Goal: Entertainment & Leisure: Consume media (video, audio)

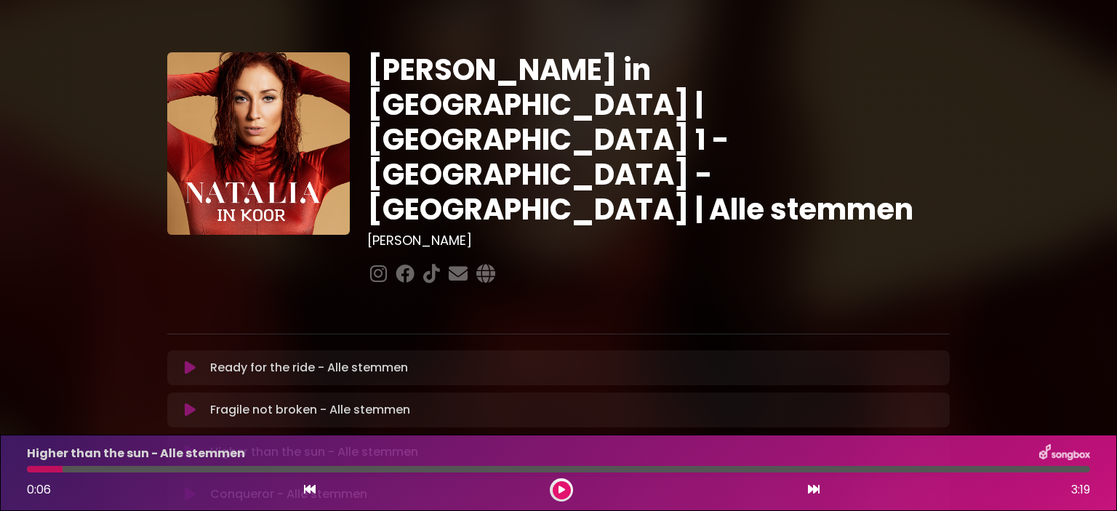
scroll to position [73, 0]
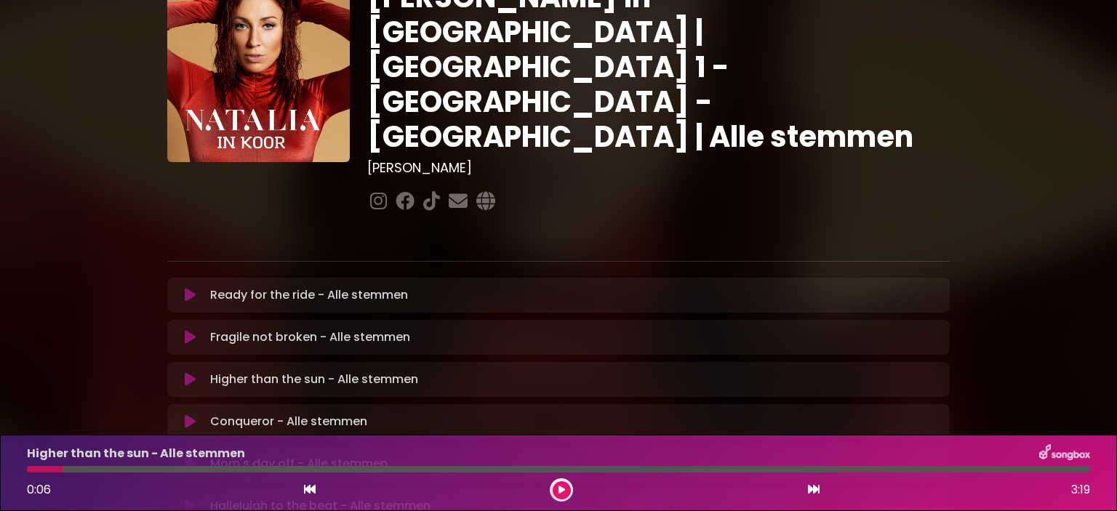
click at [187, 414] on icon at bounding box center [190, 421] width 11 height 15
click at [30, 468] on div at bounding box center [45, 469] width 36 height 7
click at [564, 492] on button at bounding box center [562, 490] width 18 height 18
click at [190, 414] on icon at bounding box center [190, 422] width 18 height 17
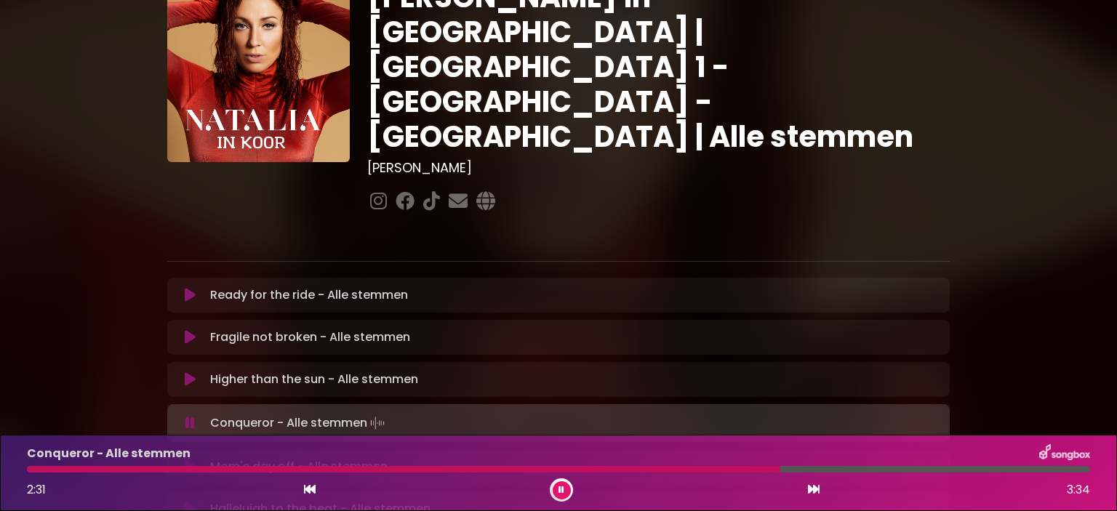
click at [563, 495] on button at bounding box center [562, 490] width 18 height 18
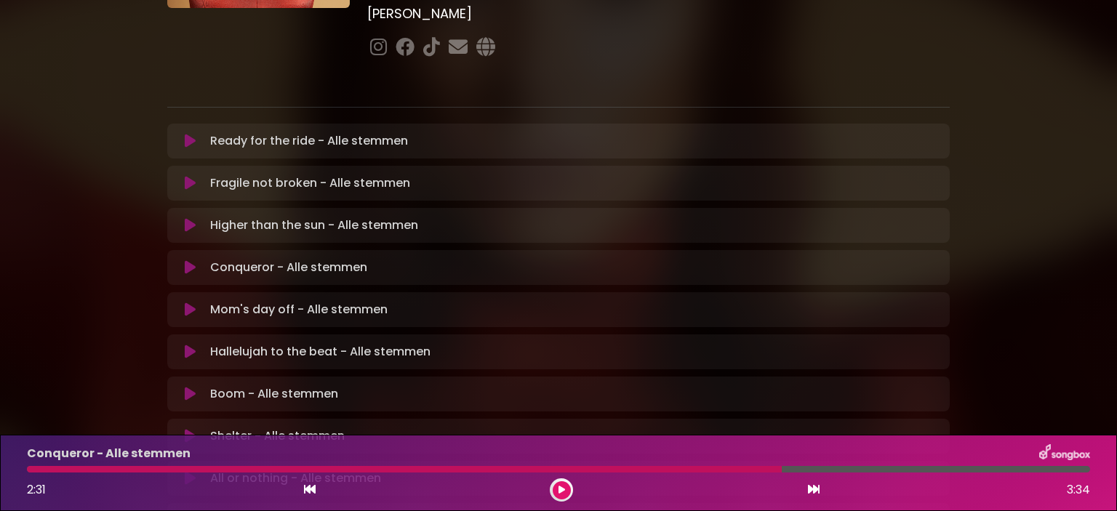
scroll to position [218, 0]
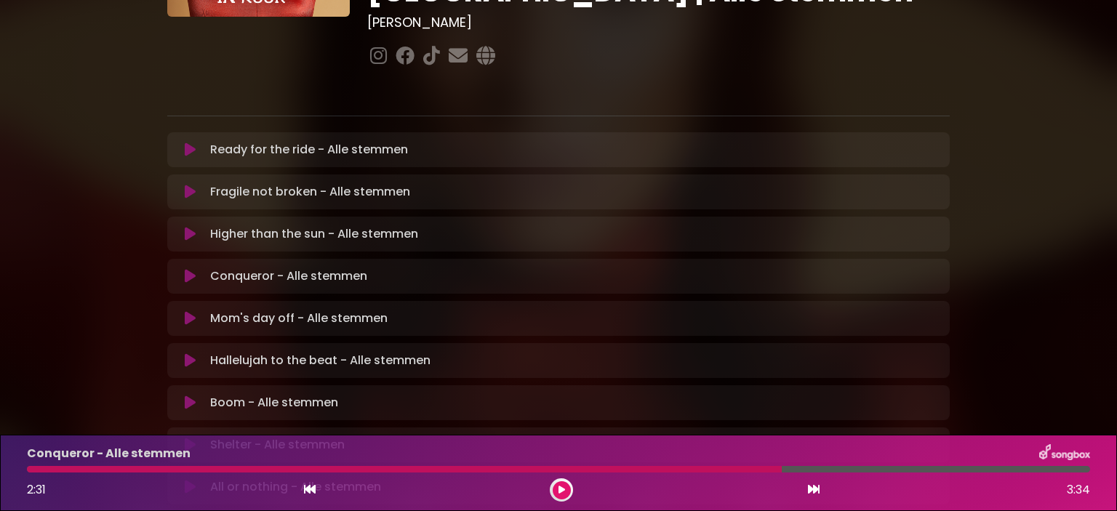
click at [190, 311] on icon at bounding box center [190, 318] width 11 height 15
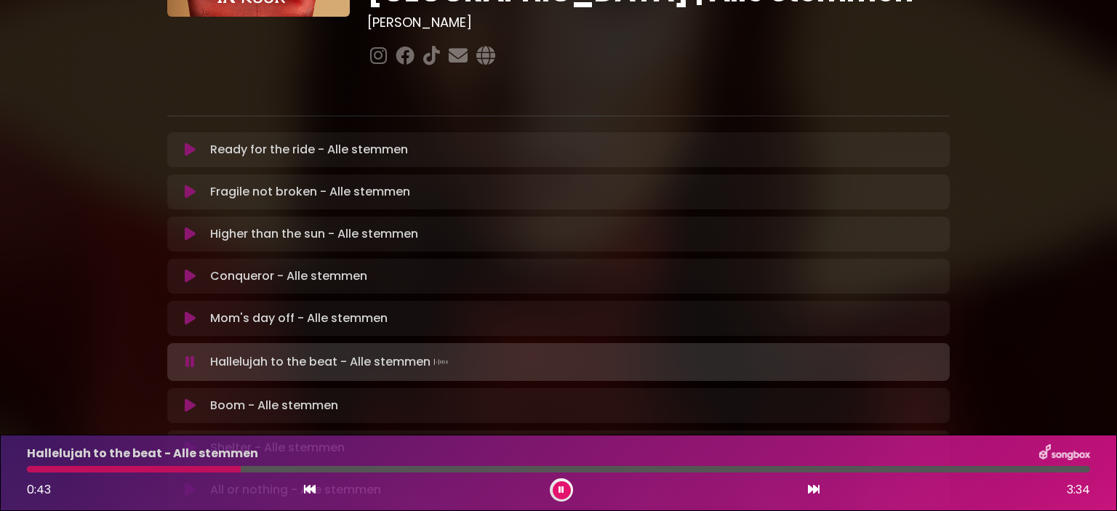
click at [568, 488] on button at bounding box center [562, 490] width 18 height 18
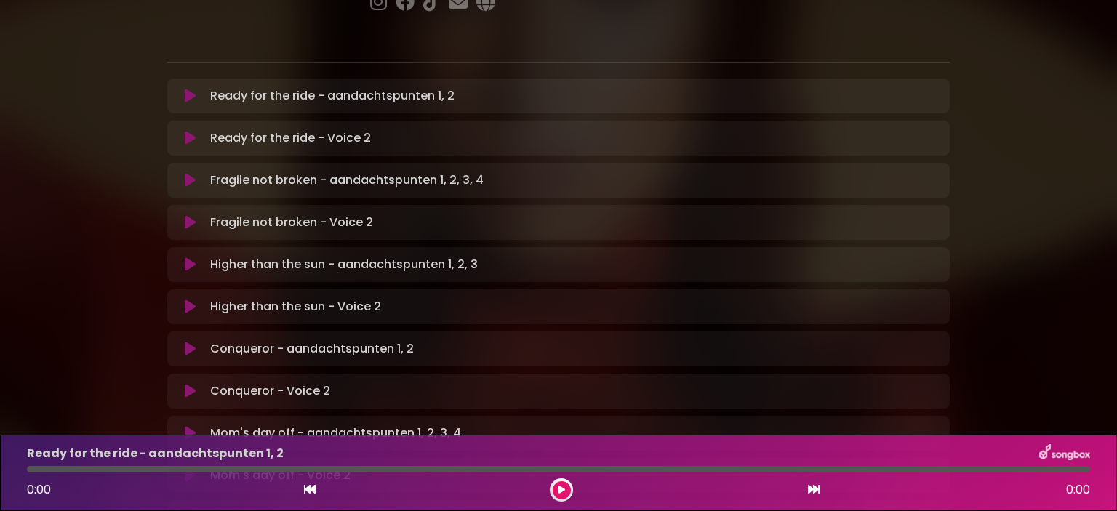
scroll to position [364, 0]
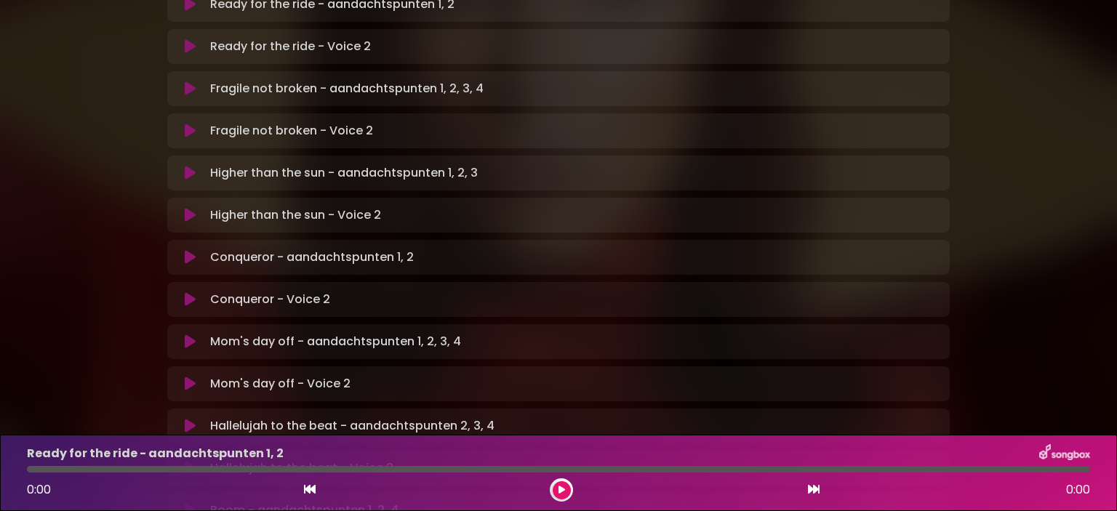
click at [185, 250] on icon at bounding box center [190, 257] width 11 height 15
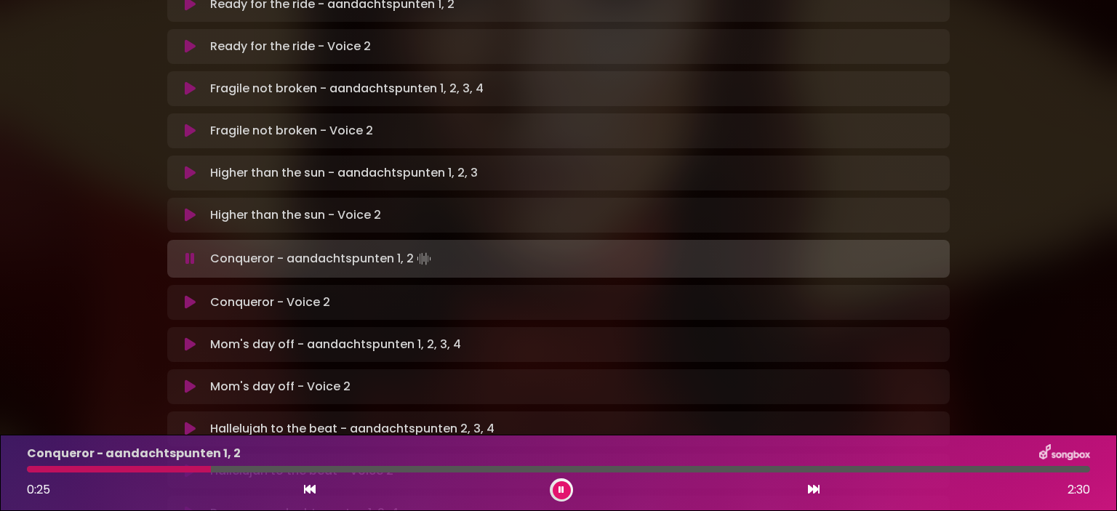
click at [342, 473] on div at bounding box center [558, 469] width 1063 height 7
click at [292, 469] on div at bounding box center [194, 469] width 335 height 7
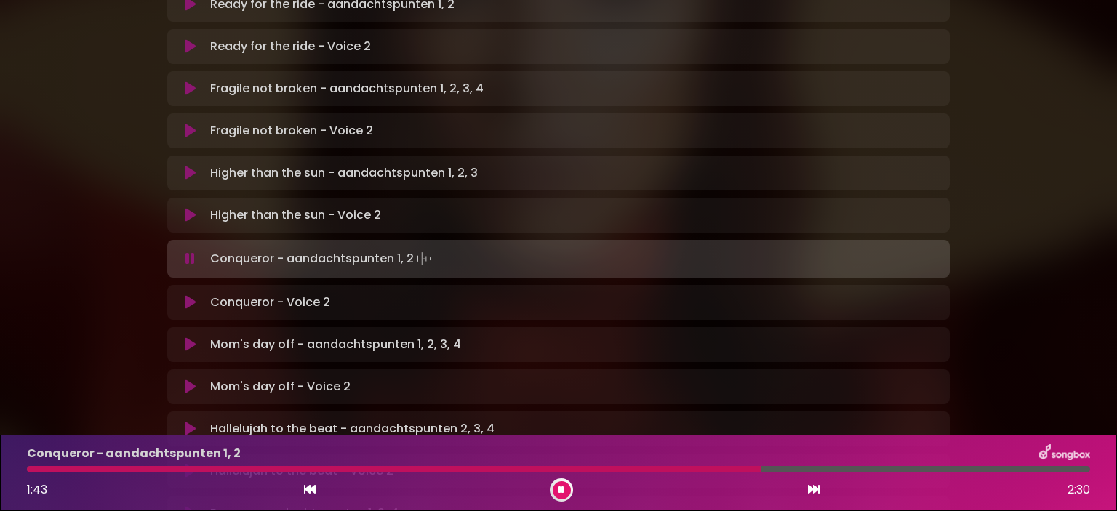
click at [721, 468] on div "Conqueror - aandachtspunten 1, 2 1:43 2:30" at bounding box center [558, 472] width 1080 height 57
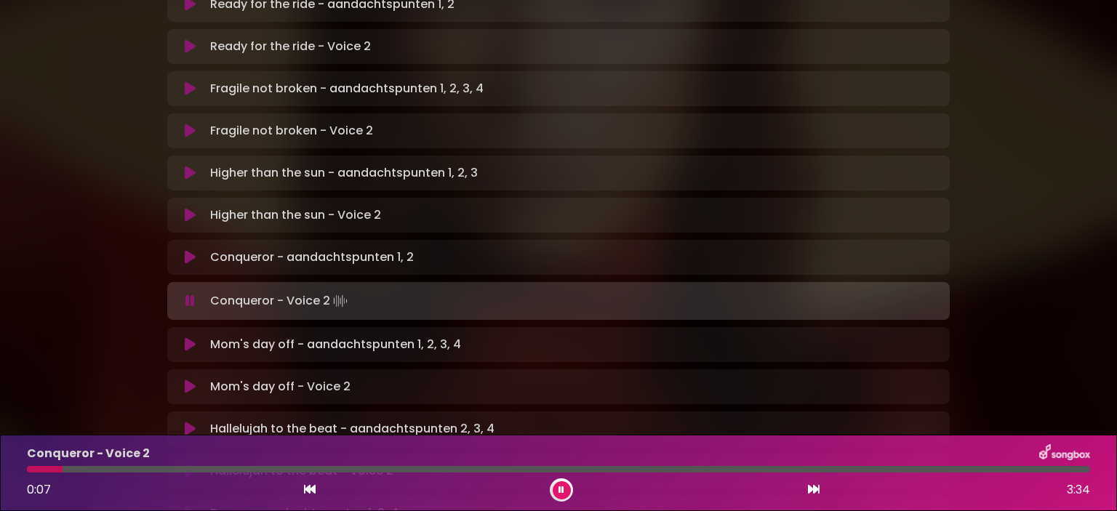
click at [350, 468] on div at bounding box center [558, 469] width 1063 height 7
click at [561, 466] on div at bounding box center [558, 469] width 1063 height 7
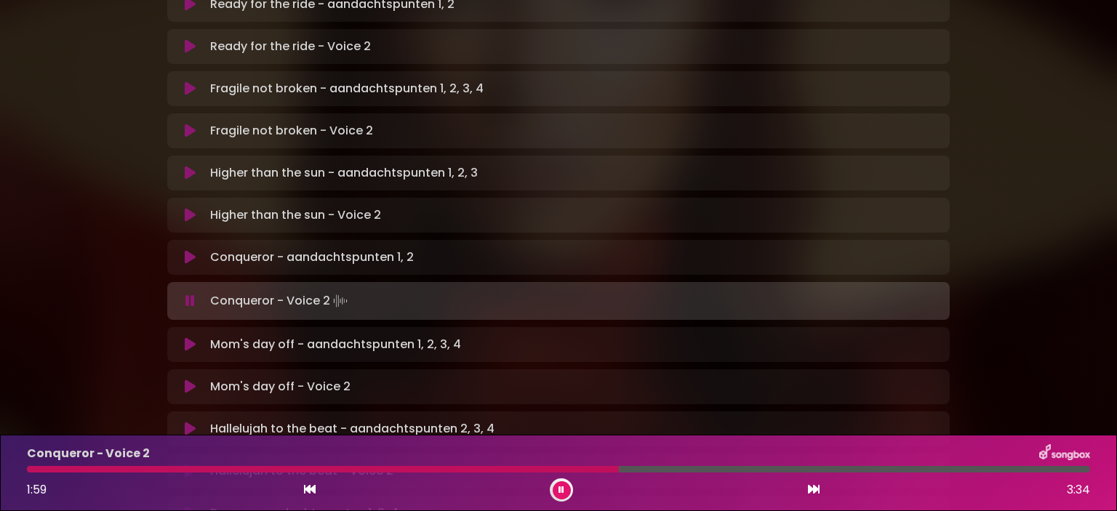
click at [681, 468] on div at bounding box center [558, 469] width 1063 height 7
click at [745, 467] on div at bounding box center [443, 469] width 832 height 7
click at [686, 468] on div at bounding box center [389, 469] width 724 height 7
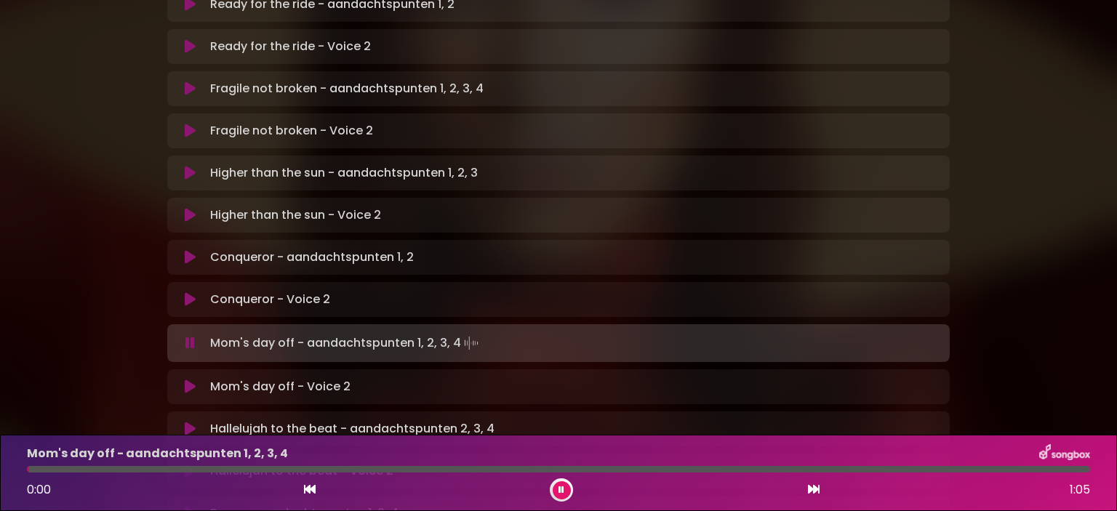
click at [864, 469] on div at bounding box center [558, 469] width 1063 height 7
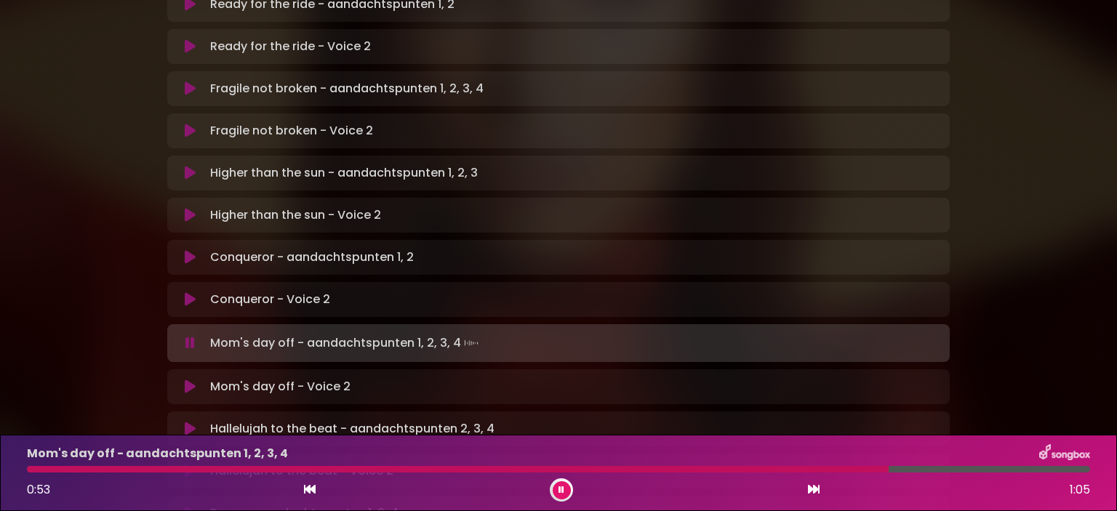
click at [204, 291] on div "Conqueror - Voice 2 Loading Track..." at bounding box center [572, 299] width 737 height 17
click at [196, 292] on button at bounding box center [190, 299] width 28 height 15
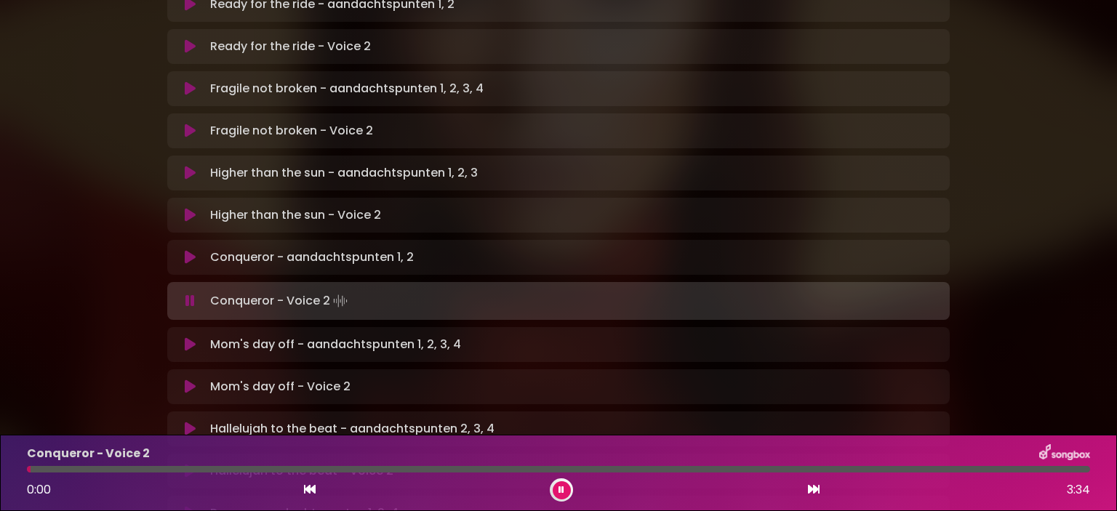
click at [846, 471] on div at bounding box center [558, 469] width 1063 height 7
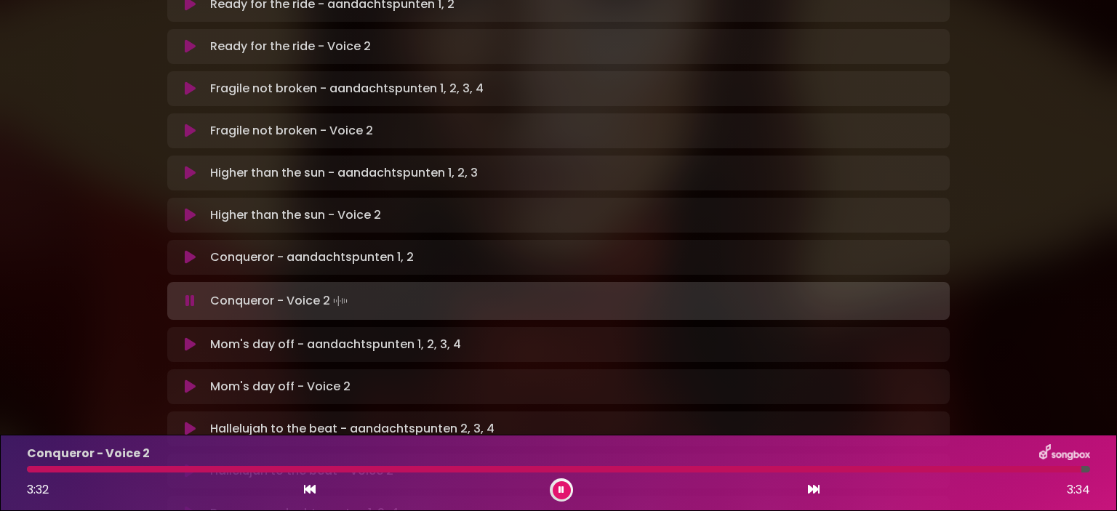
click at [561, 484] on button at bounding box center [562, 490] width 18 height 18
